Goal: Entertainment & Leisure: Consume media (video, audio)

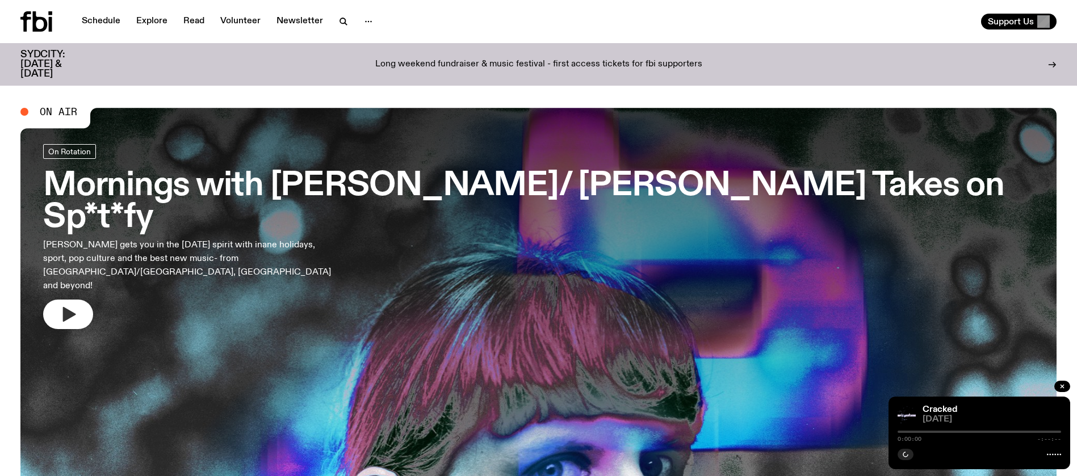
click at [66, 307] on icon "button" at bounding box center [69, 314] width 13 height 15
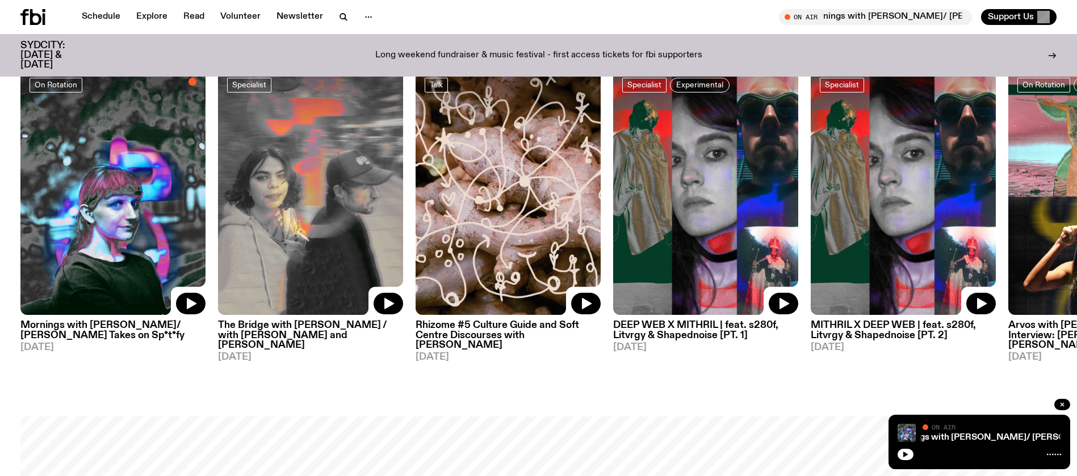
scroll to position [674, 0]
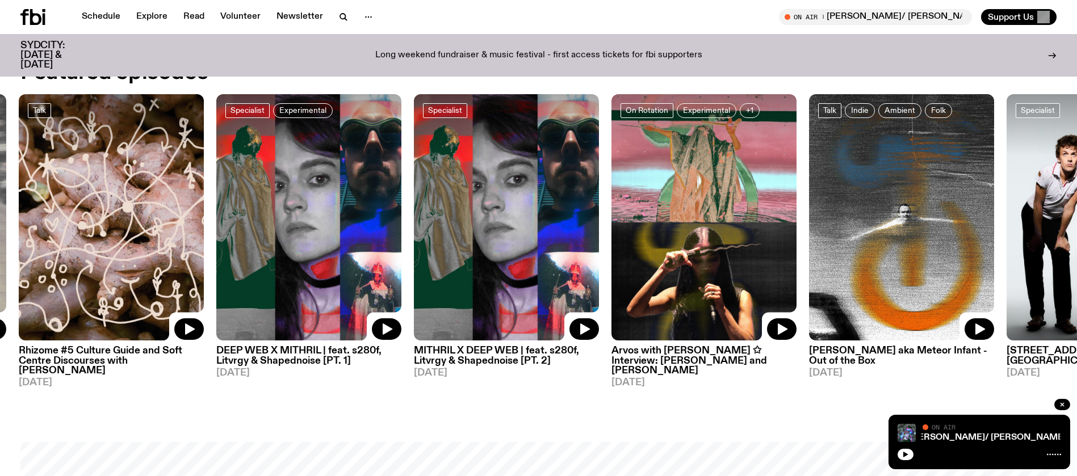
drag, startPoint x: 860, startPoint y: 236, endPoint x: 363, endPoint y: 286, distance: 499.3
click at [414, 286] on img at bounding box center [506, 217] width 185 height 247
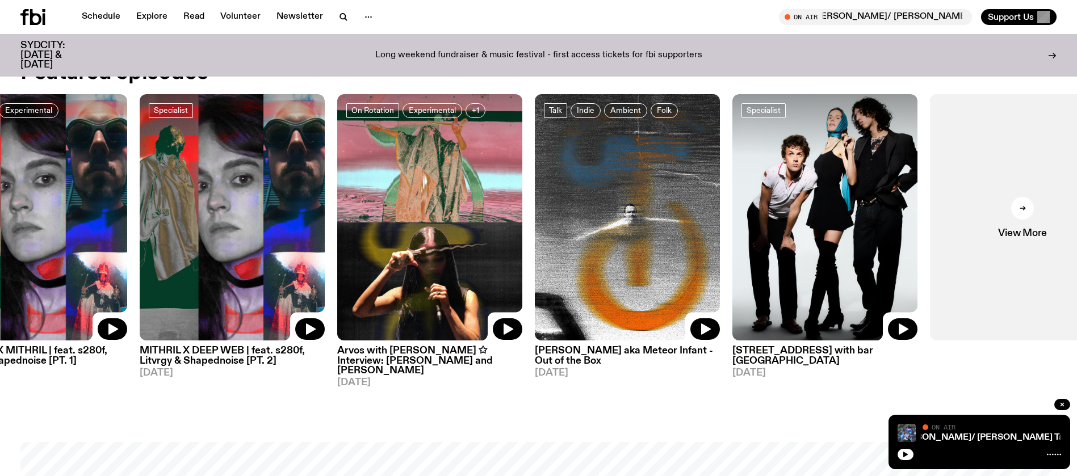
drag, startPoint x: 908, startPoint y: 208, endPoint x: 649, endPoint y: 223, distance: 259.3
click at [732, 223] on img at bounding box center [824, 217] width 185 height 247
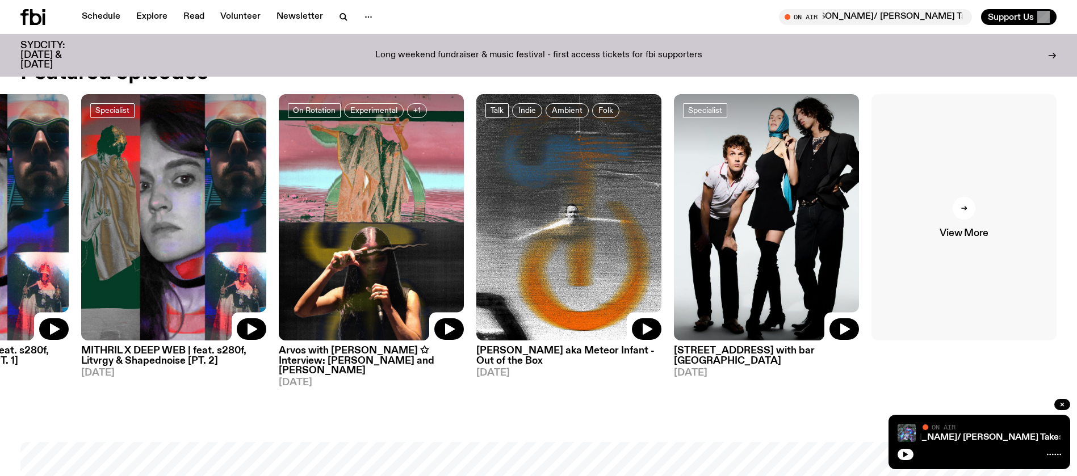
click at [965, 222] on link "View More" at bounding box center [963, 217] width 185 height 247
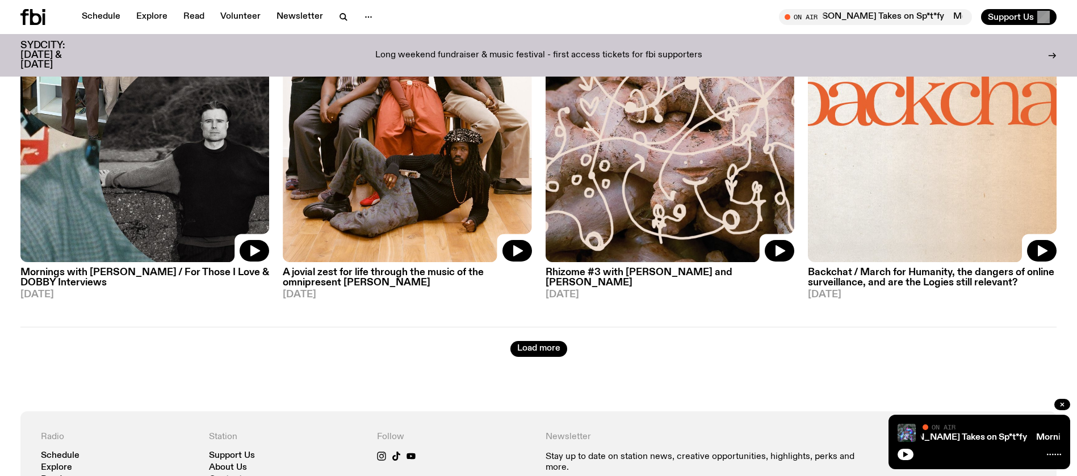
scroll to position [2206, 0]
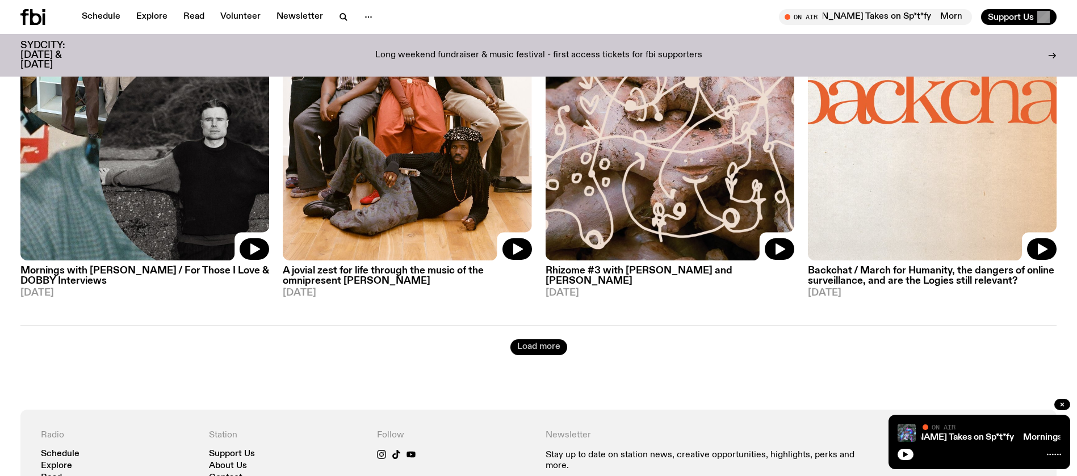
click at [538, 348] on button "Load more" at bounding box center [538, 348] width 57 height 16
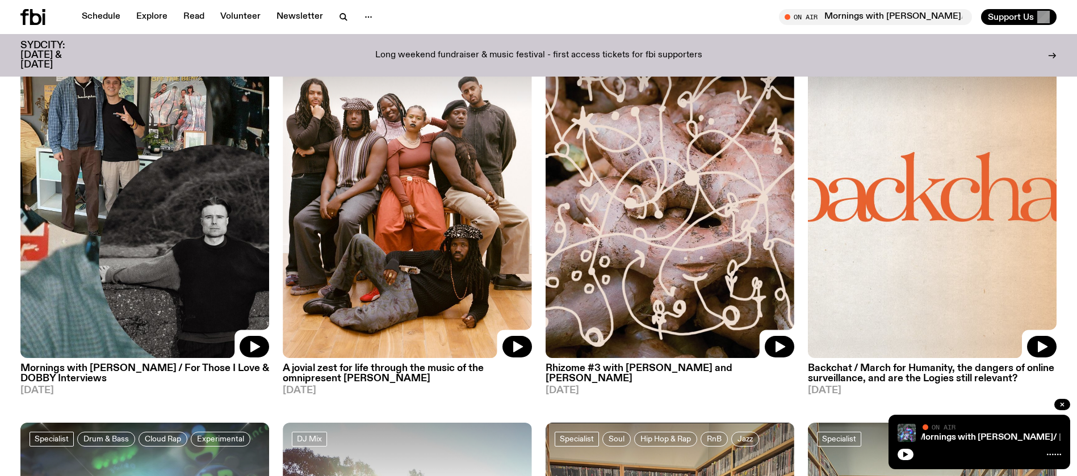
scroll to position [1866, 0]
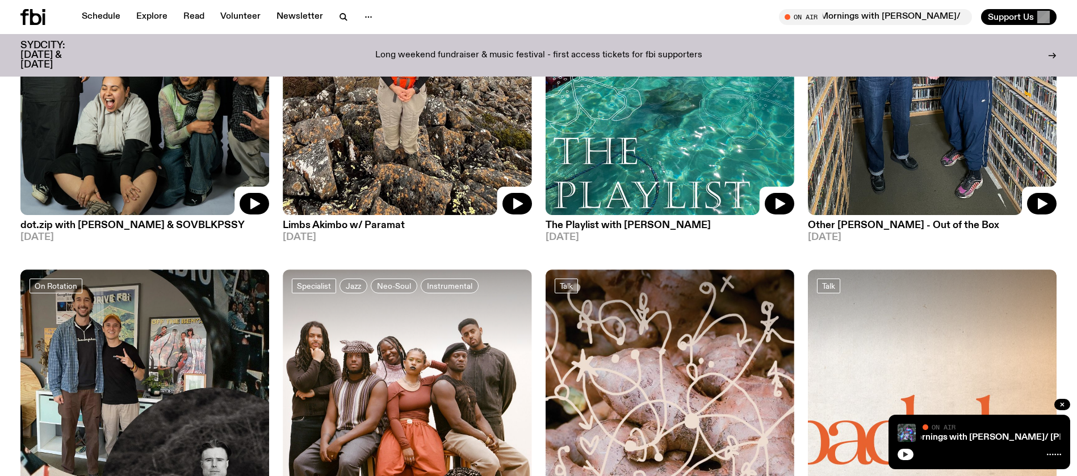
click at [910, 457] on button "button" at bounding box center [906, 454] width 16 height 11
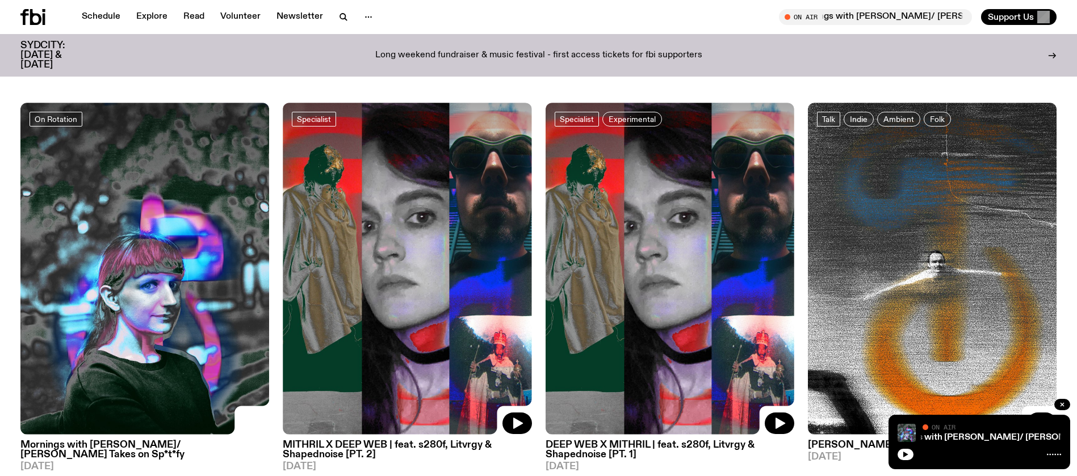
scroll to position [0, 0]
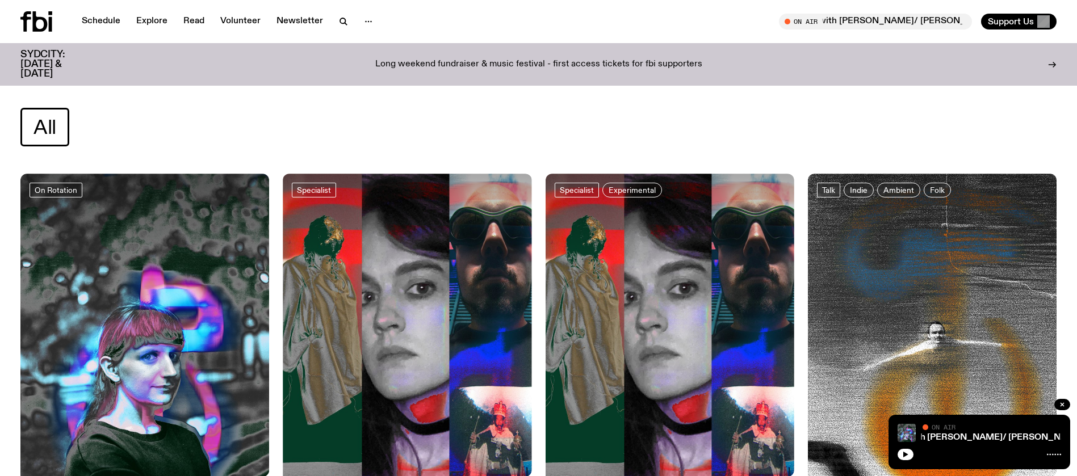
click at [29, 23] on icon at bounding box center [36, 21] width 32 height 20
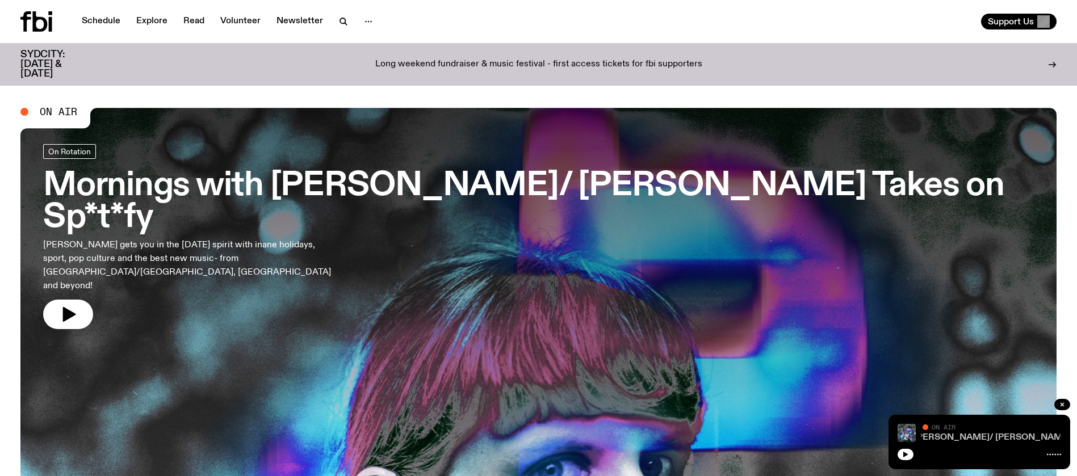
click at [986, 441] on link "Mornings with [PERSON_NAME]/ [PERSON_NAME] Takes on Sp*t*fy" at bounding box center [995, 437] width 284 height 9
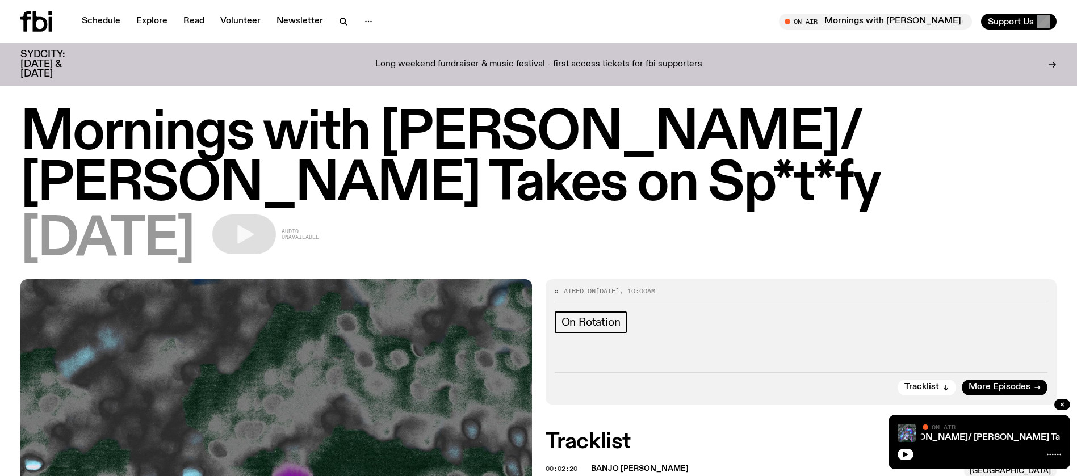
click at [19, 18] on div "Schedule Explore Read Volunteer Newsletter On Air Mornings with [PERSON_NAME]/ …" at bounding box center [538, 21] width 1077 height 43
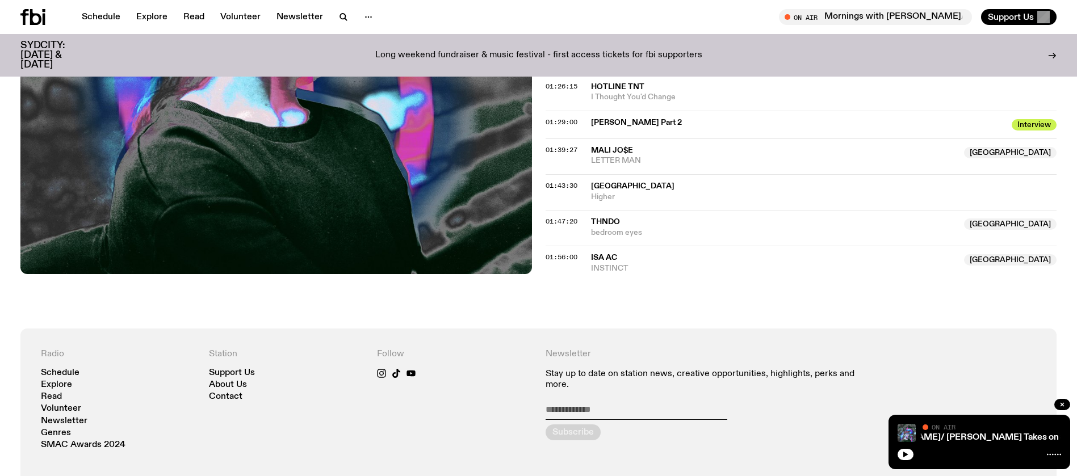
scroll to position [845, 0]
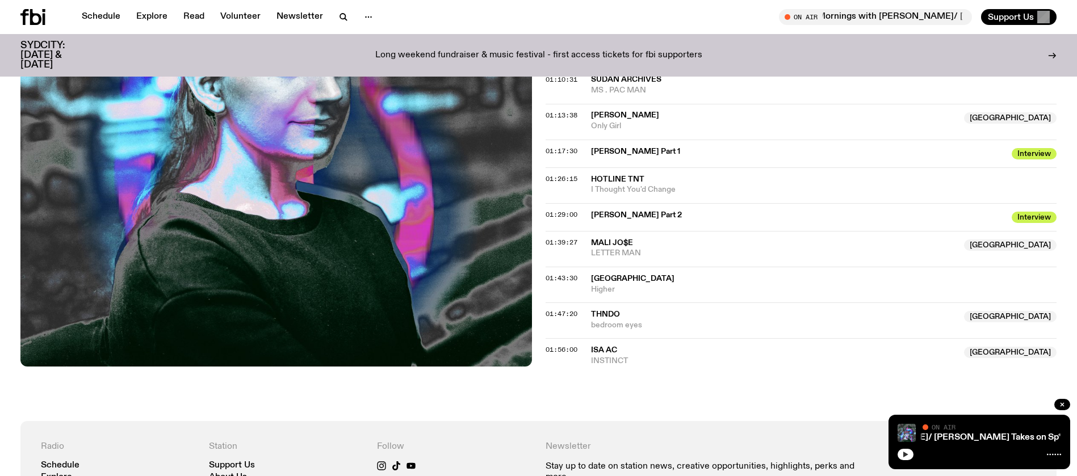
click at [904, 452] on icon "button" at bounding box center [905, 455] width 5 height 6
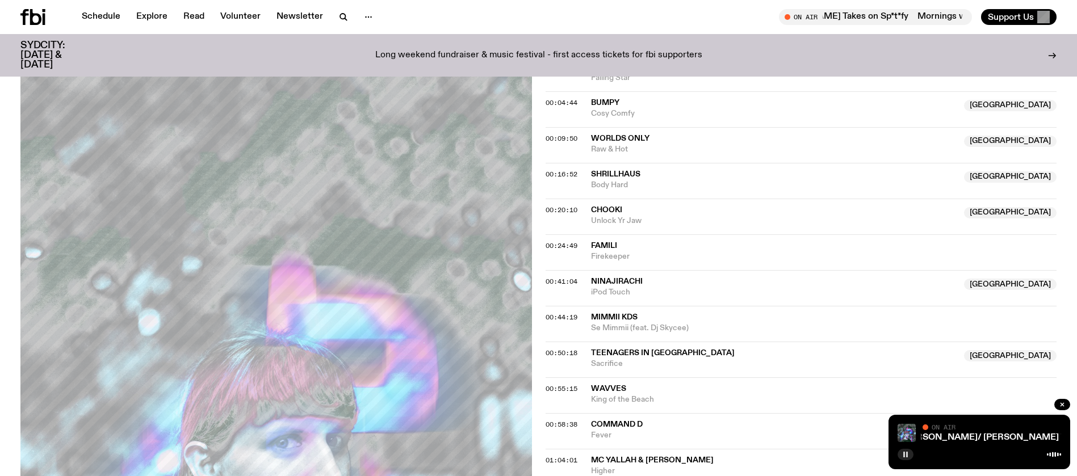
scroll to position [420, 0]
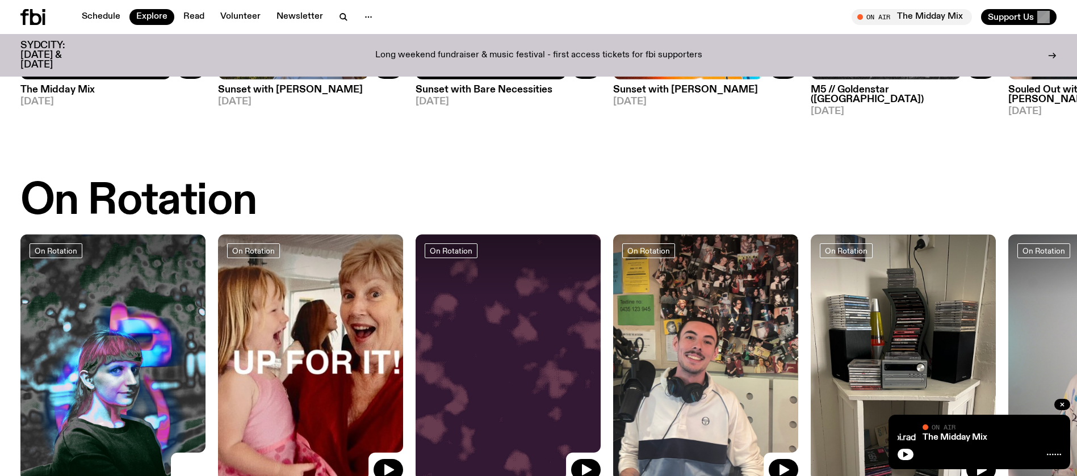
scroll to position [419, 0]
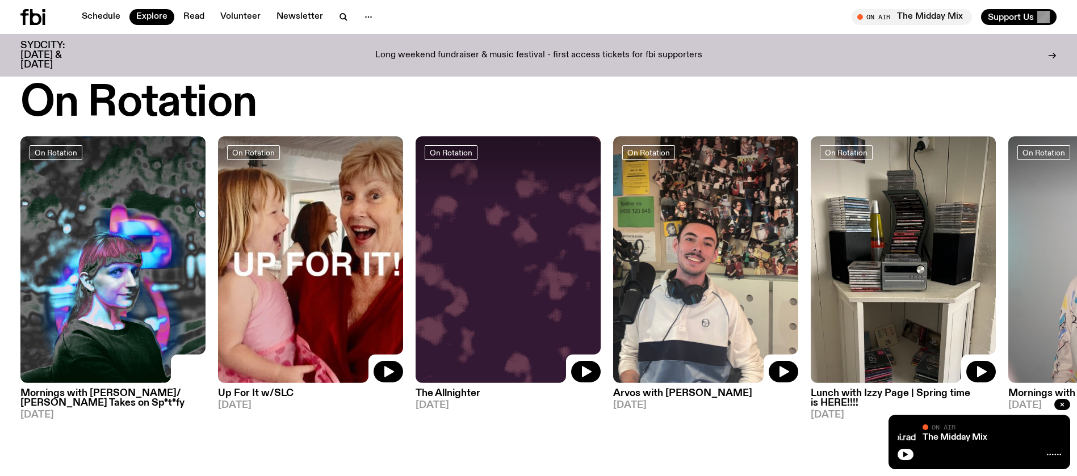
drag, startPoint x: 885, startPoint y: 232, endPoint x: 643, endPoint y: 449, distance: 324.5
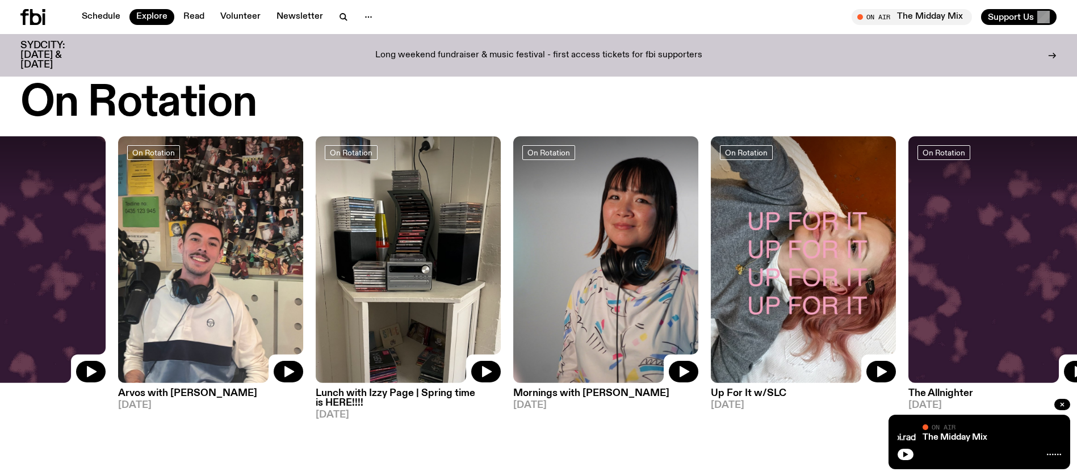
drag, startPoint x: 1007, startPoint y: 310, endPoint x: 501, endPoint y: 310, distance: 506.4
click at [513, 310] on img at bounding box center [605, 259] width 185 height 247
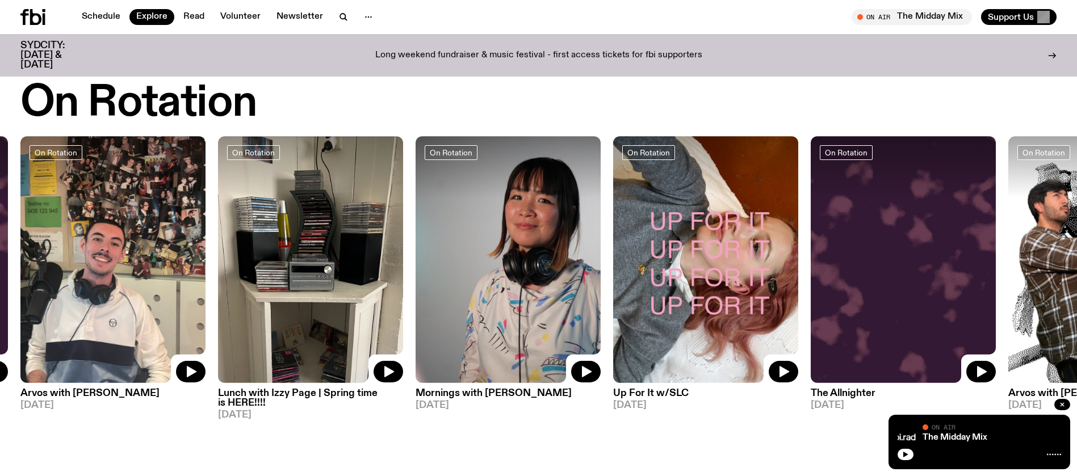
drag, startPoint x: 986, startPoint y: 265, endPoint x: 673, endPoint y: 284, distance: 313.4
click at [676, 284] on div "On Rotation Mornings with Sam Lane/ Liz Pelly Takes on Sp*t*fy 29.08.25 On Rota…" at bounding box center [538, 278] width 1036 height 284
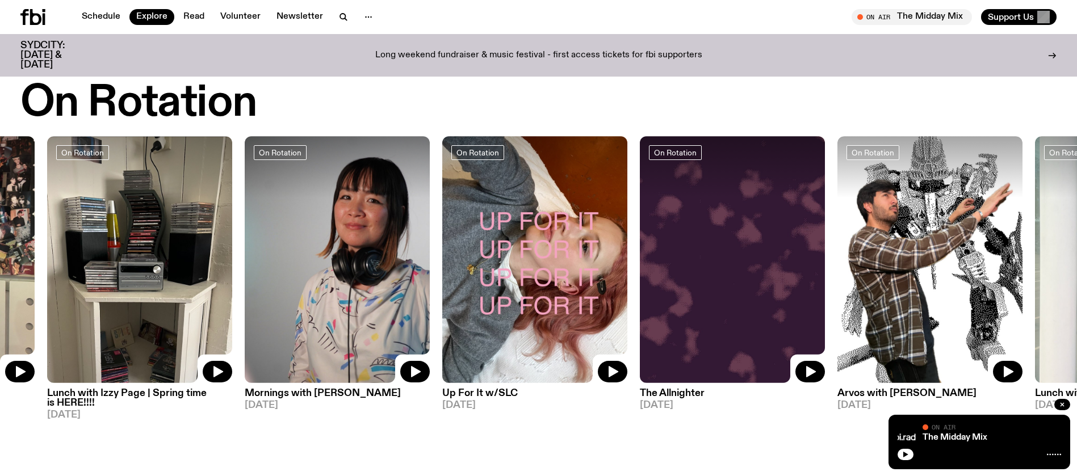
drag, startPoint x: 858, startPoint y: 251, endPoint x: 682, endPoint y: 261, distance: 176.3
click at [682, 261] on img at bounding box center [732, 259] width 185 height 247
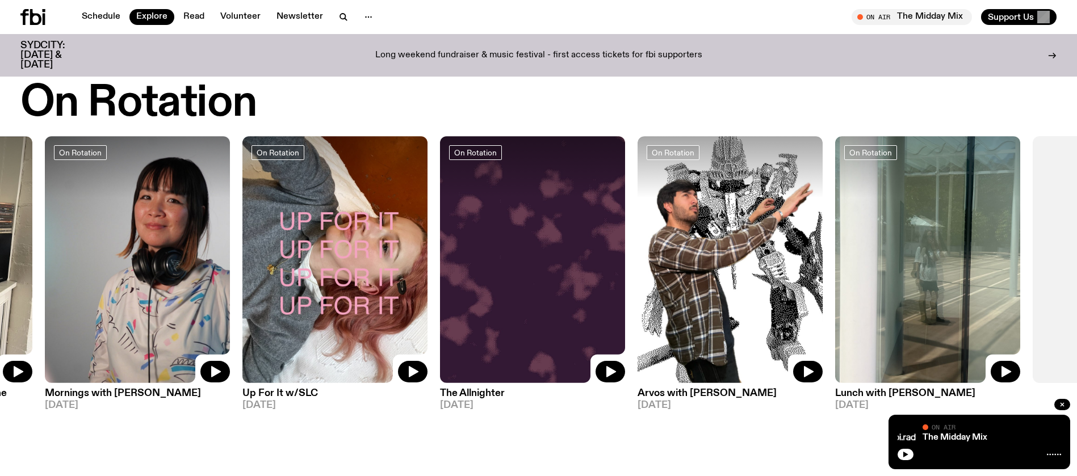
drag, startPoint x: 884, startPoint y: 249, endPoint x: 709, endPoint y: 265, distance: 175.5
click at [710, 265] on img at bounding box center [730, 259] width 185 height 247
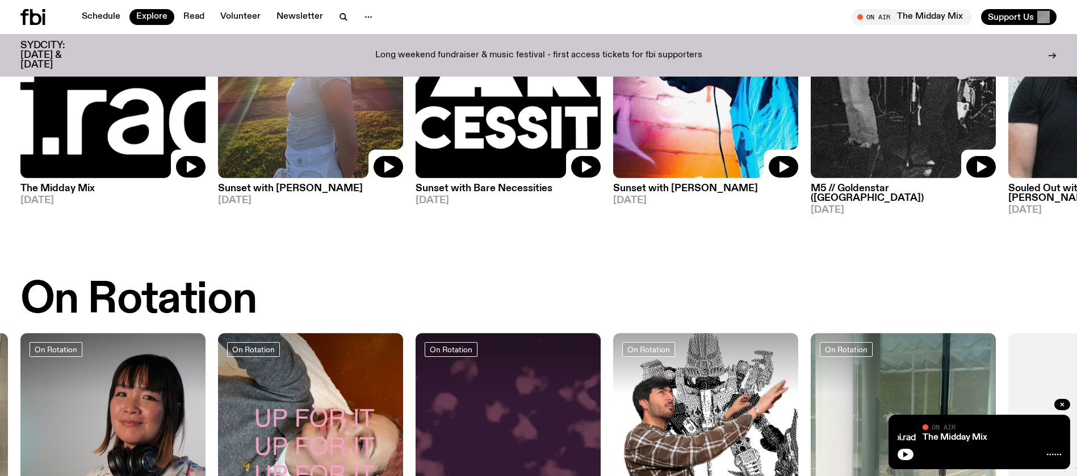
scroll to position [78, 0]
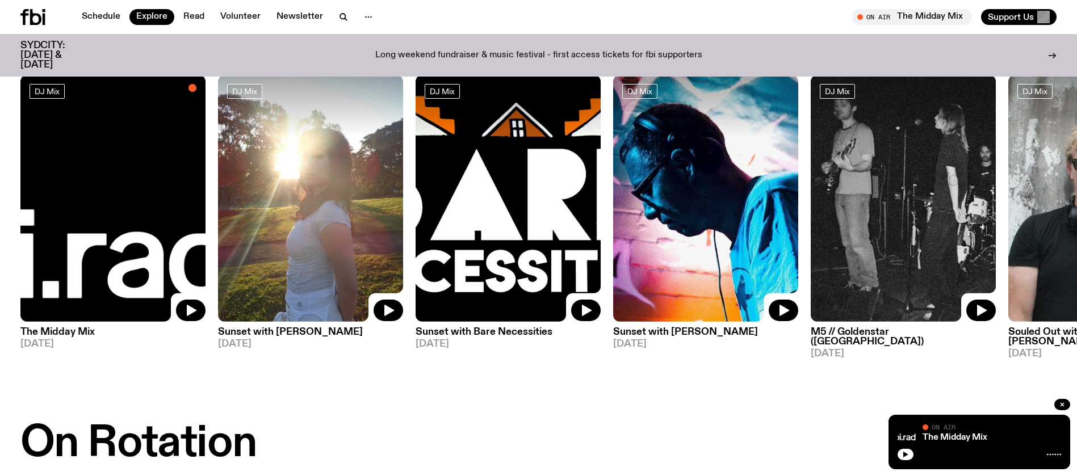
drag, startPoint x: 773, startPoint y: 217, endPoint x: 500, endPoint y: 217, distance: 272.5
click at [500, 217] on div "DJ Mix The Midday Mix 29.08.25 DJ Mix Sunset with alilia 28.08.25 DJ Mix Sunset…" at bounding box center [538, 217] width 1036 height 284
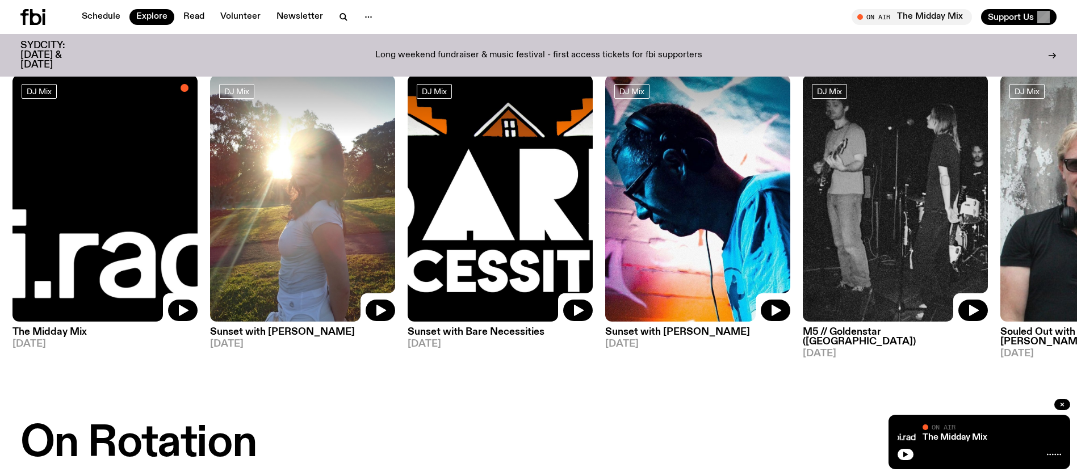
drag, startPoint x: 674, startPoint y: 175, endPoint x: 515, endPoint y: 195, distance: 160.2
click at [605, 194] on img at bounding box center [697, 198] width 185 height 247
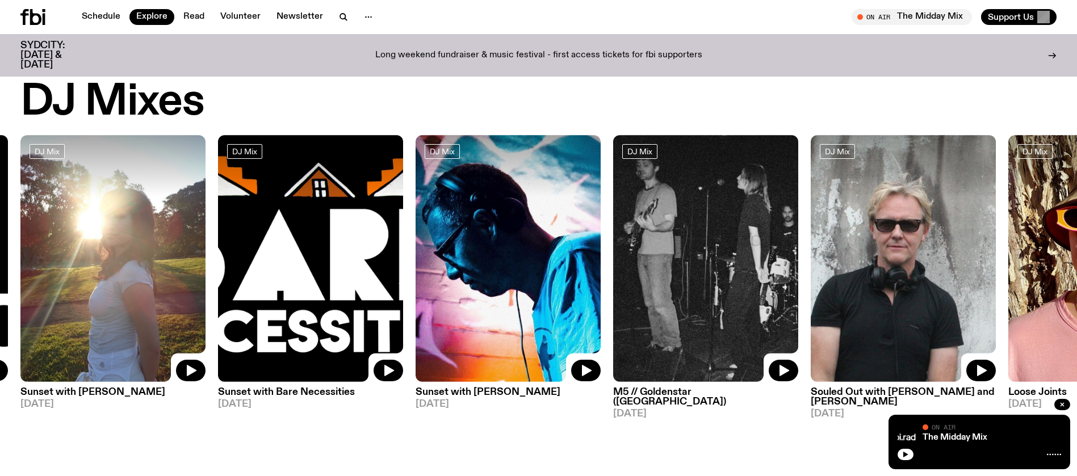
scroll to position [0, 0]
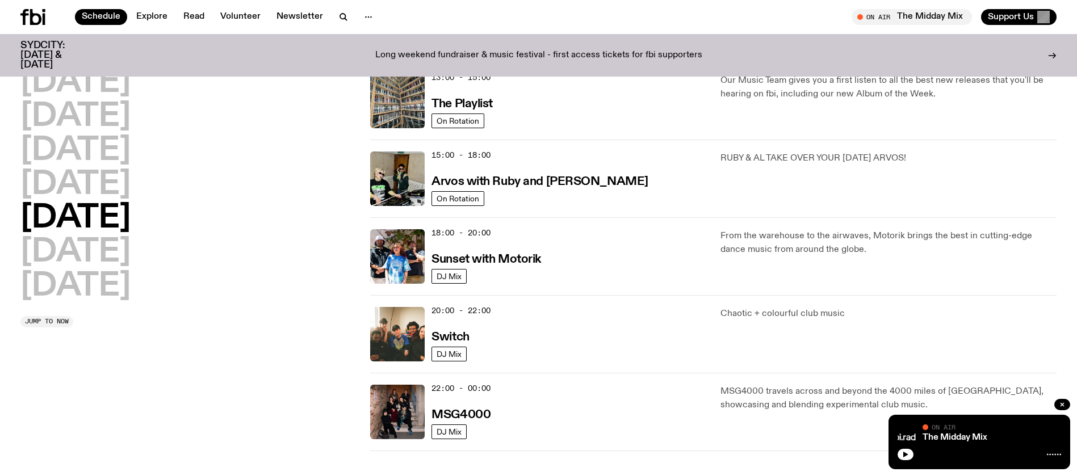
scroll to position [420, 0]
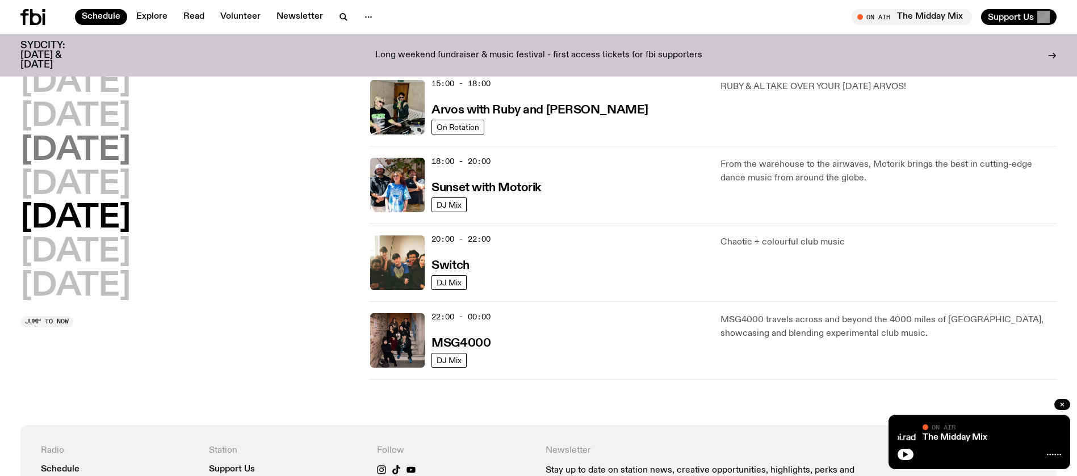
click at [119, 149] on h2 "Wednesday" at bounding box center [75, 151] width 110 height 32
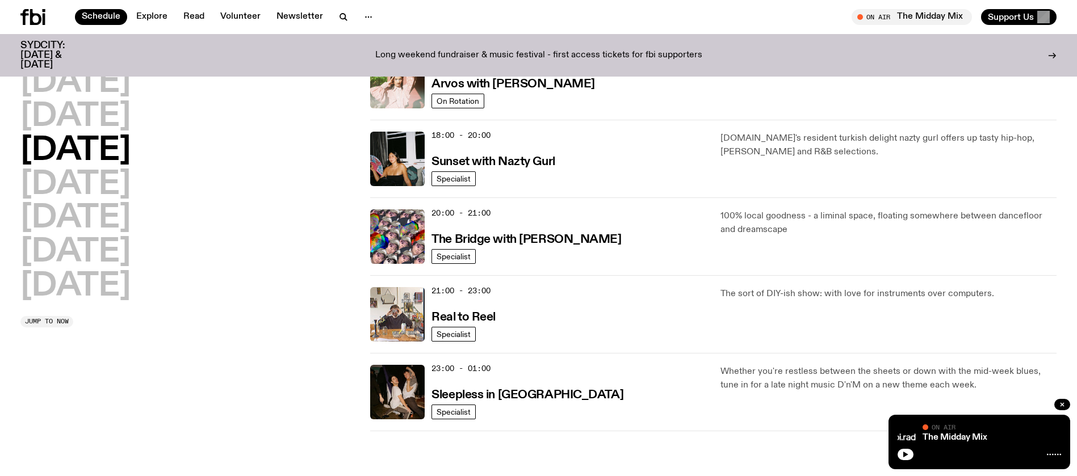
scroll to position [458, 0]
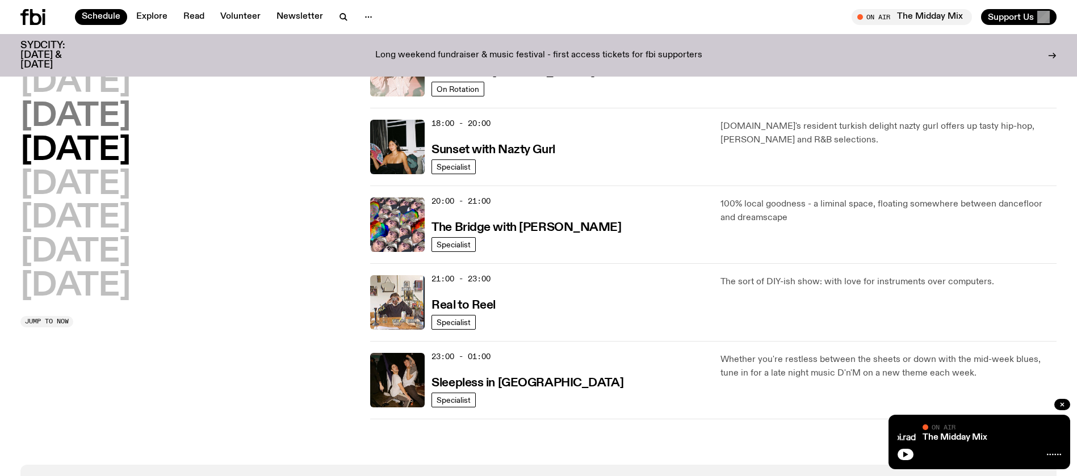
click at [115, 114] on h2 "Tuesday" at bounding box center [75, 117] width 110 height 32
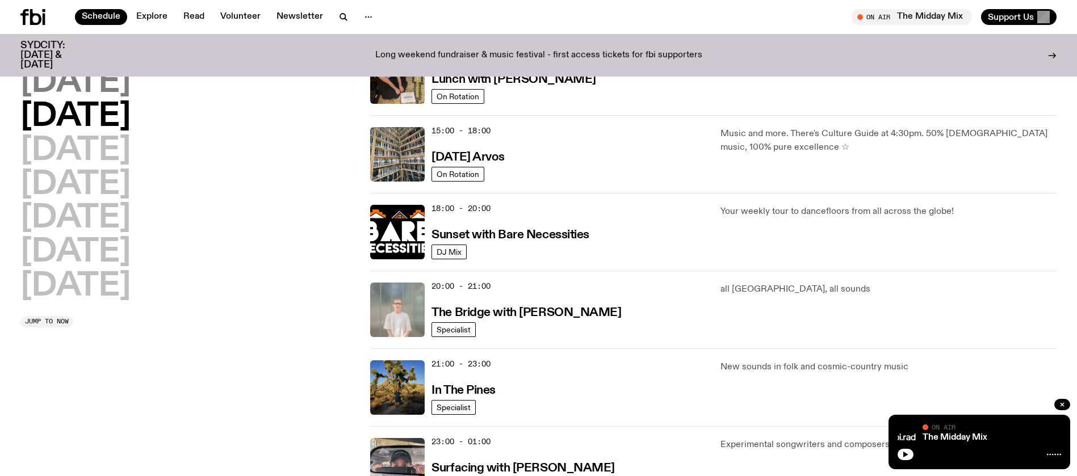
click at [118, 91] on h2 "Monday" at bounding box center [75, 83] width 110 height 32
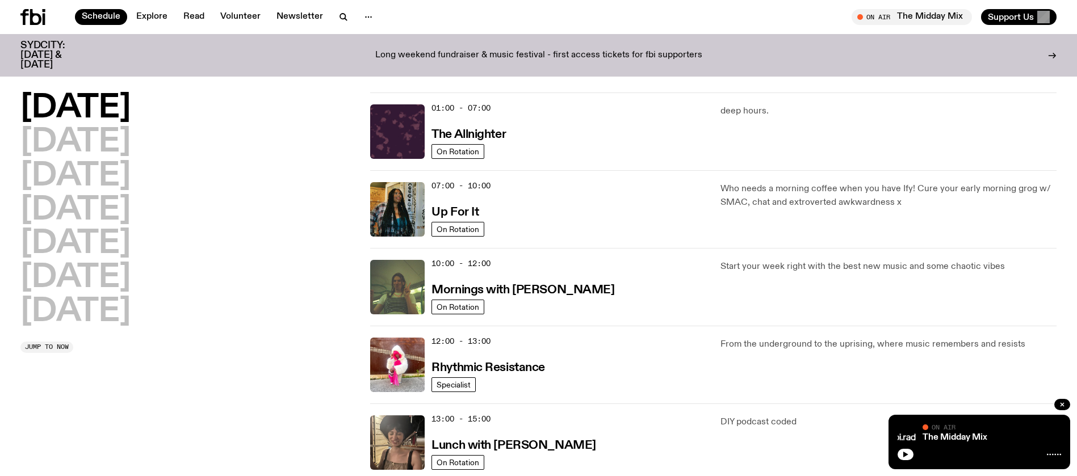
scroll to position [0, 0]
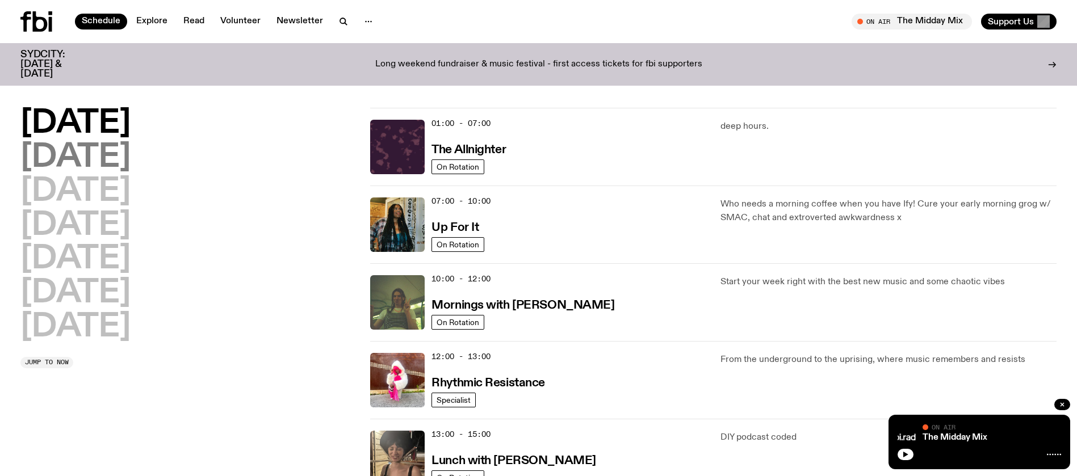
click at [80, 160] on h2 "Tuesday" at bounding box center [75, 158] width 110 height 32
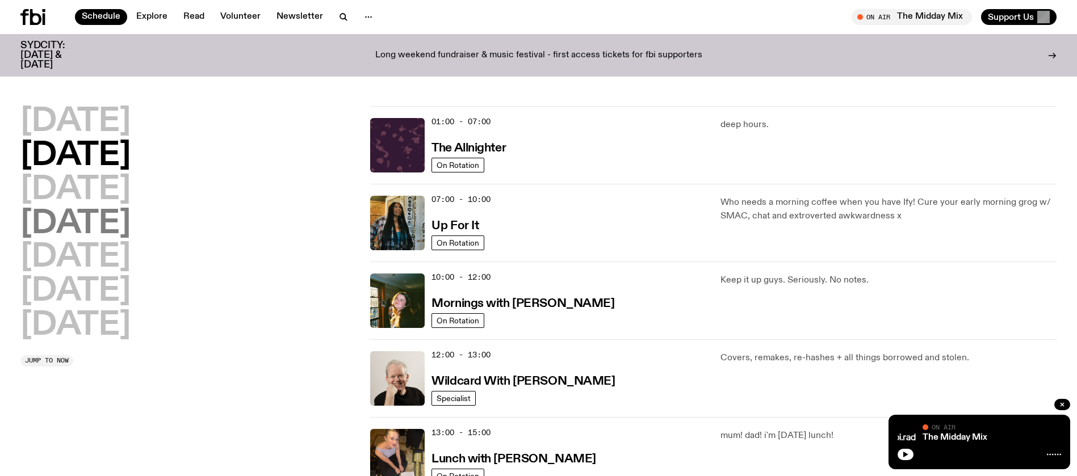
scroll to position [32, 0]
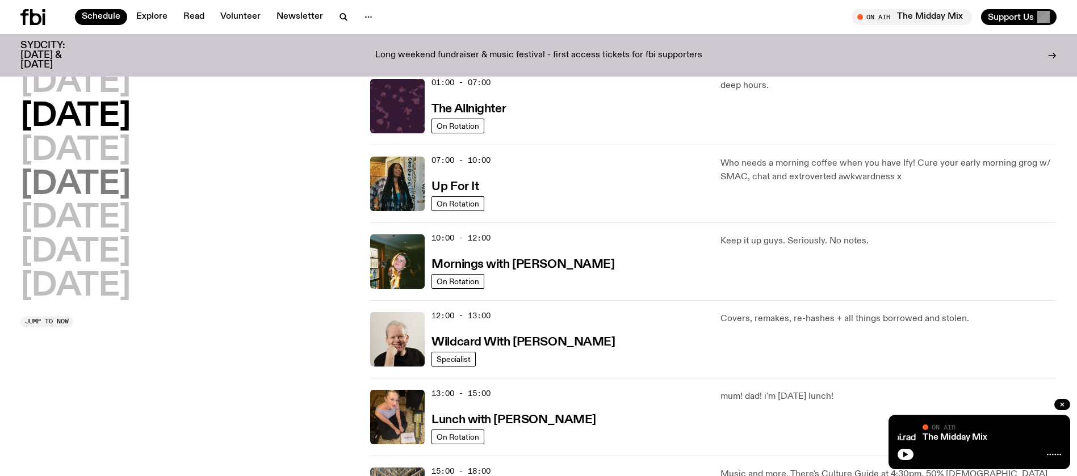
click at [101, 174] on h2 "Thursday" at bounding box center [75, 185] width 110 height 32
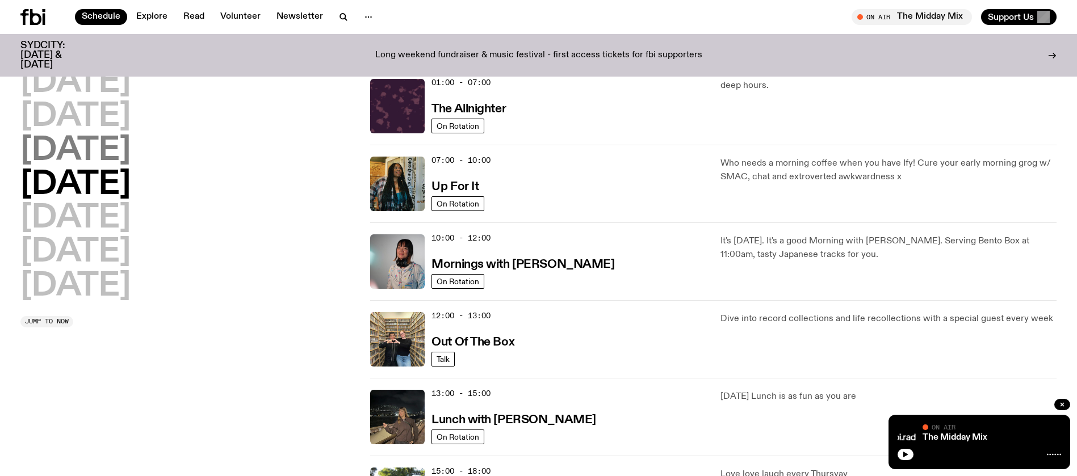
click at [107, 154] on h2 "Wednesday" at bounding box center [75, 151] width 110 height 32
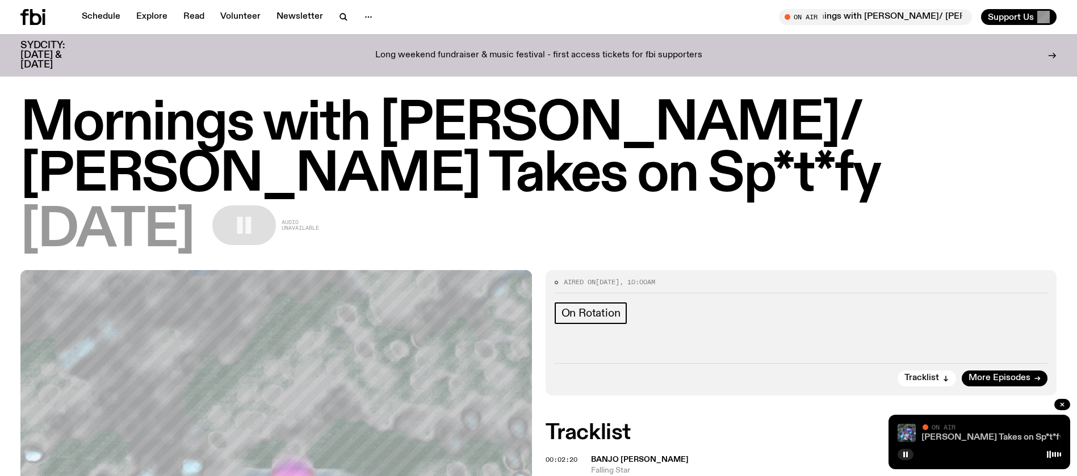
scroll to position [420, 0]
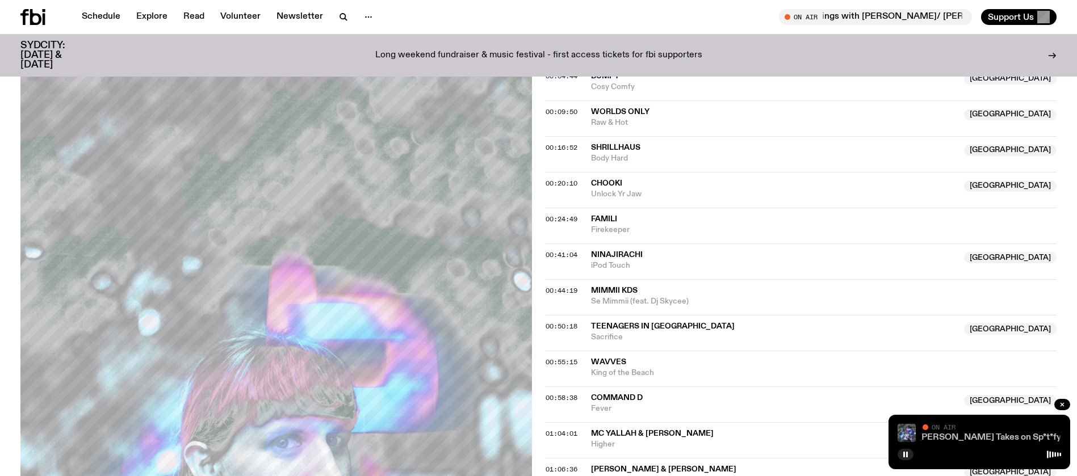
click at [981, 434] on link "Mornings with [PERSON_NAME]/ [PERSON_NAME] Takes on Sp*t*fy" at bounding box center [919, 437] width 284 height 9
click at [37, 16] on icon at bounding box center [32, 17] width 25 height 16
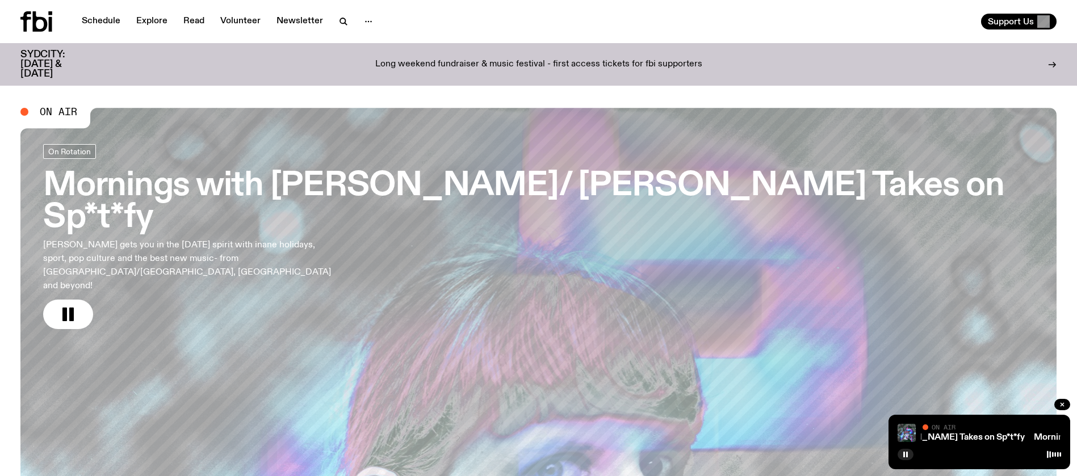
click at [517, 181] on h3 "Mornings with [PERSON_NAME]/ [PERSON_NAME] Takes on Sp*t*fy" at bounding box center [538, 202] width 991 height 64
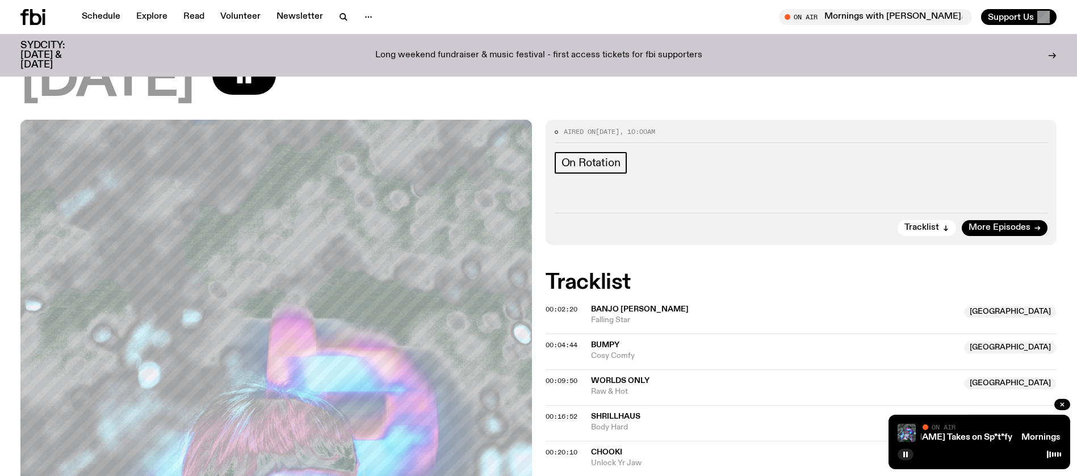
scroll to position [77, 0]
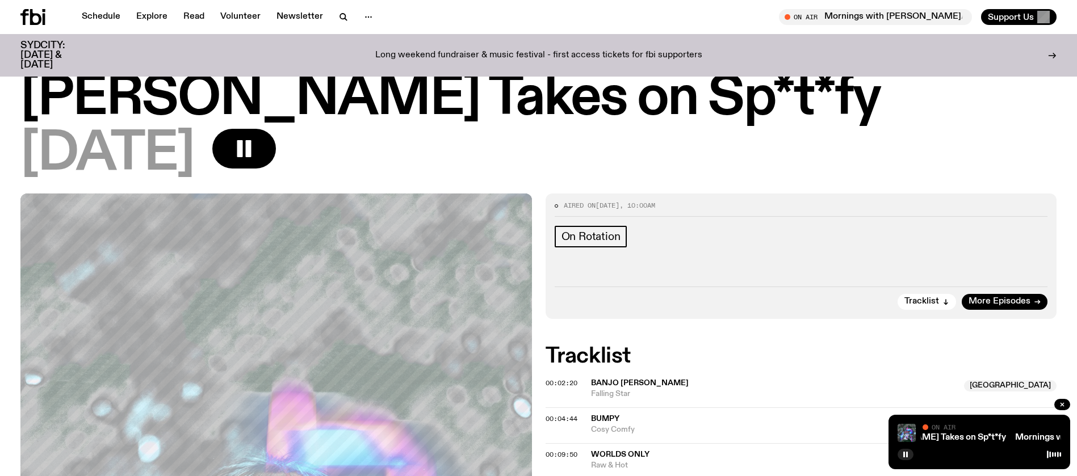
click at [33, 13] on icon at bounding box center [32, 17] width 25 height 16
